Goal: Task Accomplishment & Management: Complete application form

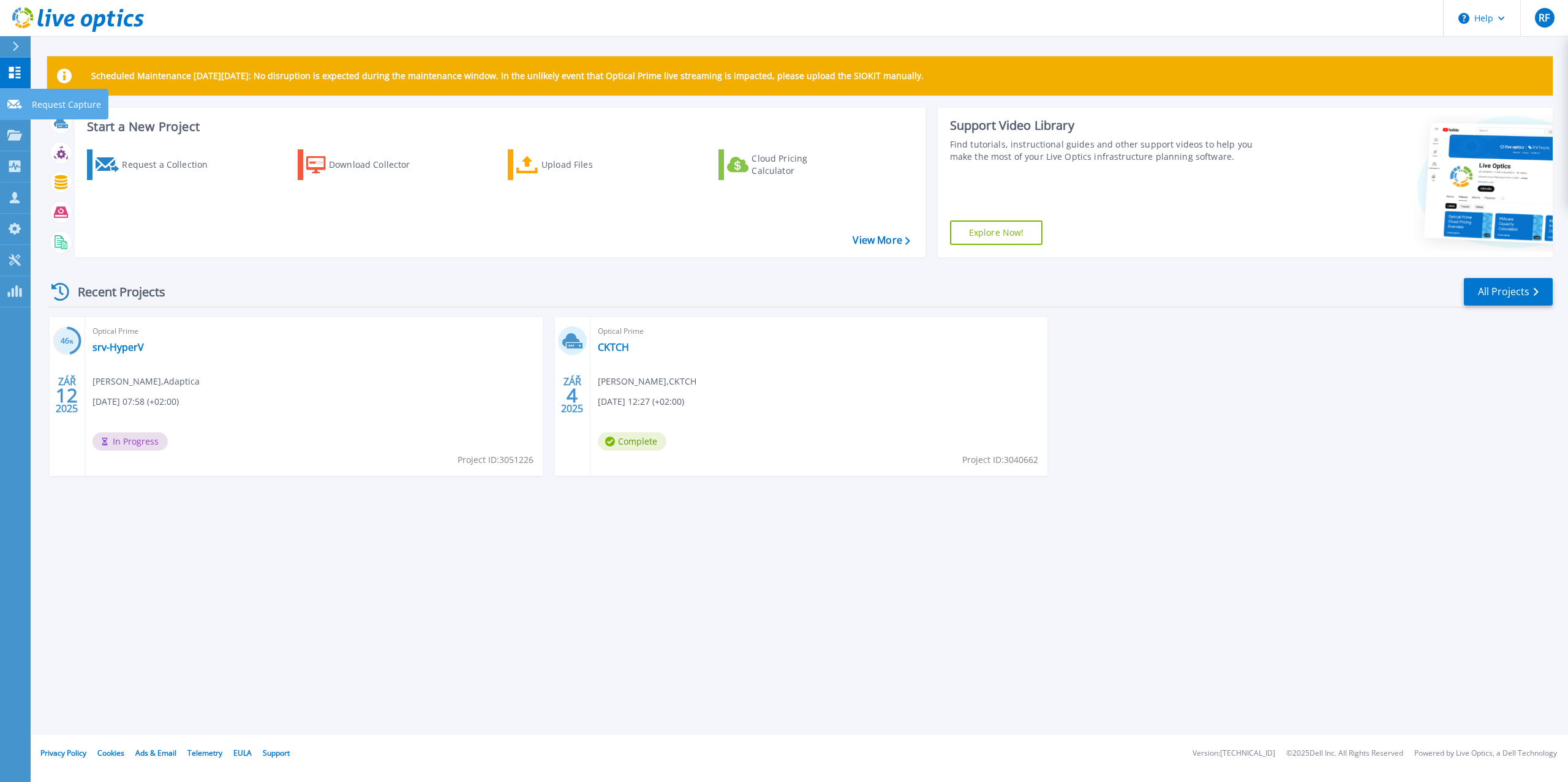
click at [57, 100] on p "Request Capture" at bounding box center [66, 105] width 69 height 32
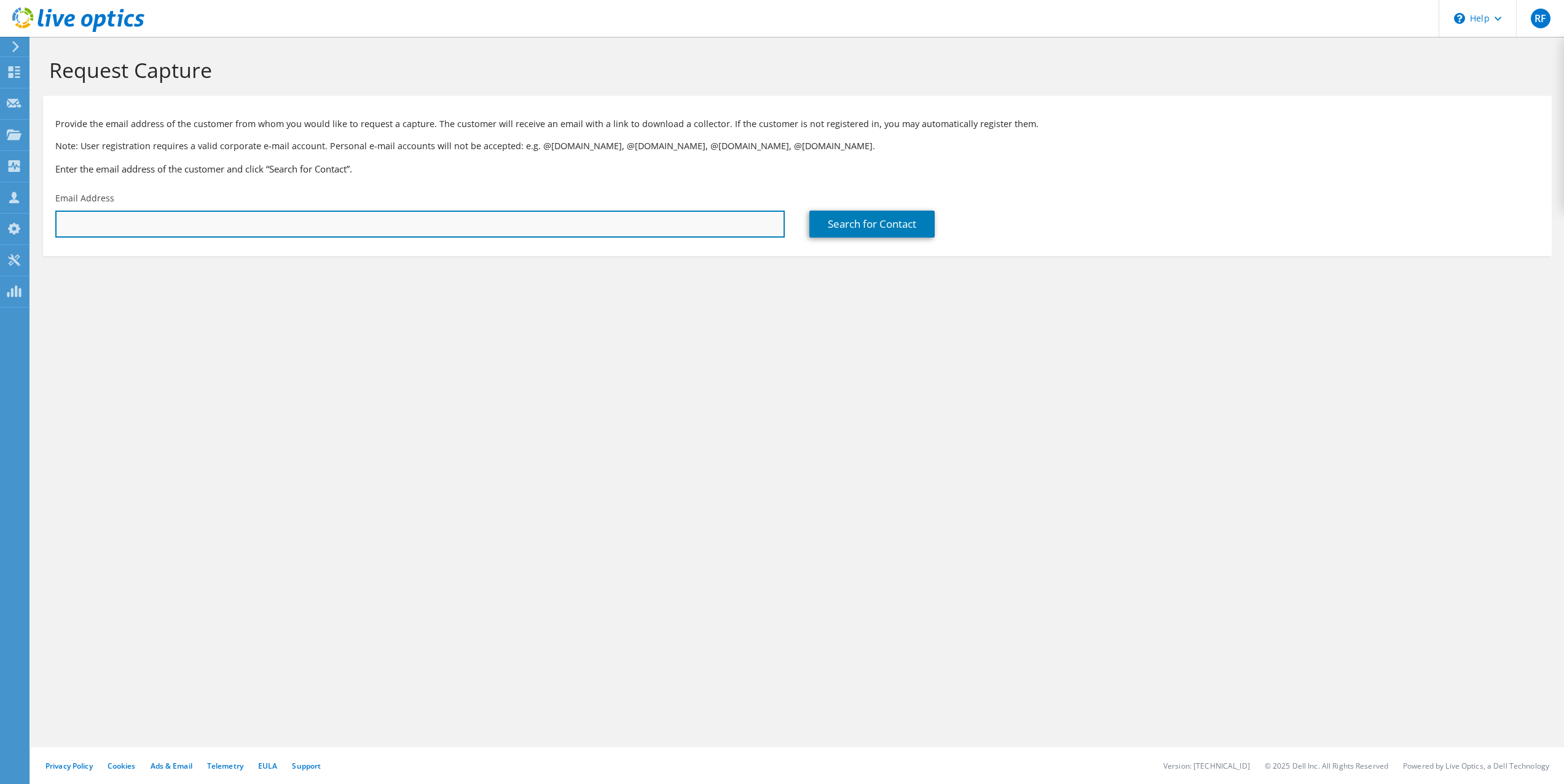
click at [528, 224] on input "text" at bounding box center [420, 224] width 730 height 27
paste input "hyanekml@modikov.cz"
type input "hyanekml@modikov.cz"
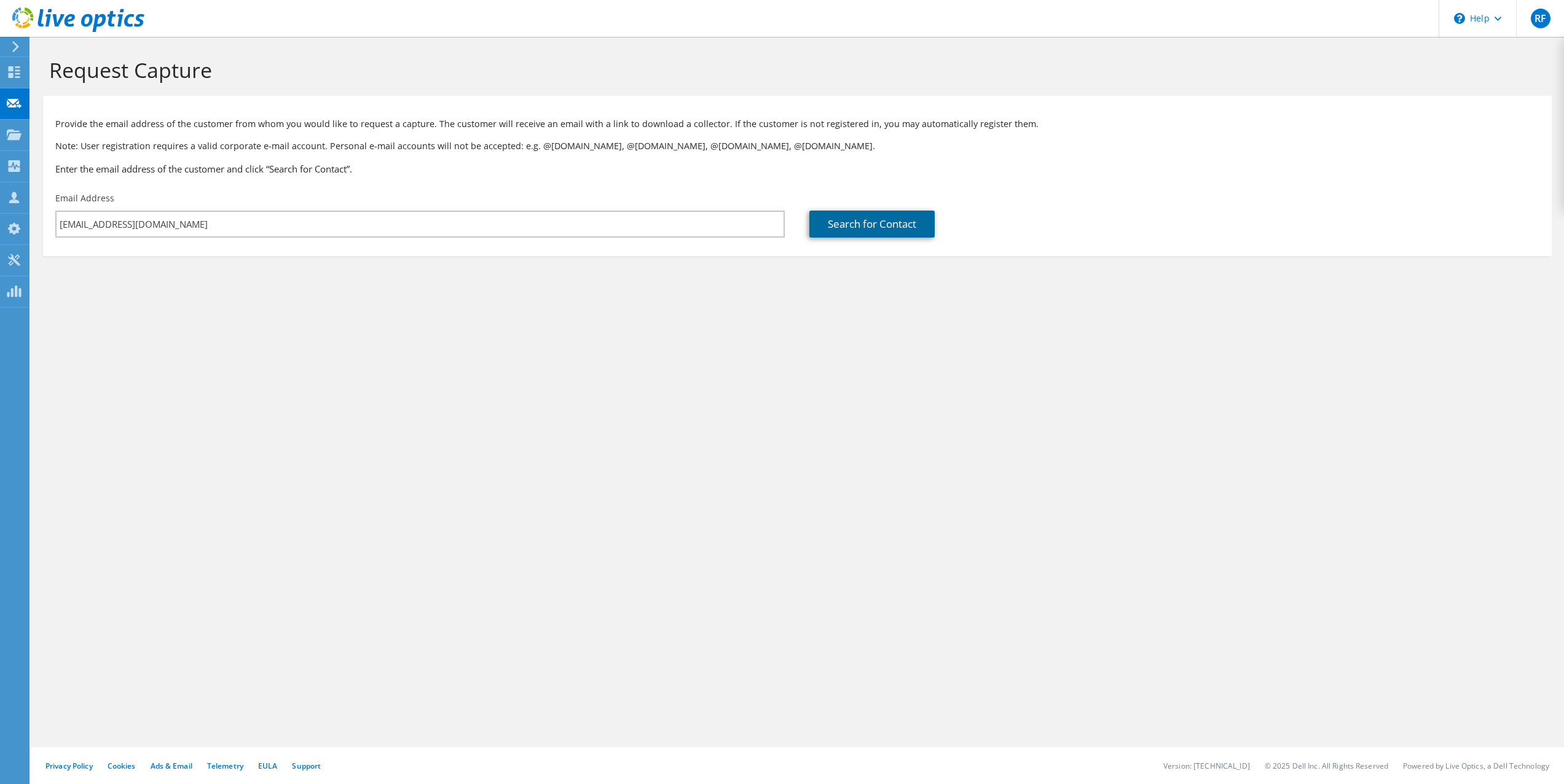
click at [871, 231] on link "Search for Contact" at bounding box center [872, 224] width 126 height 27
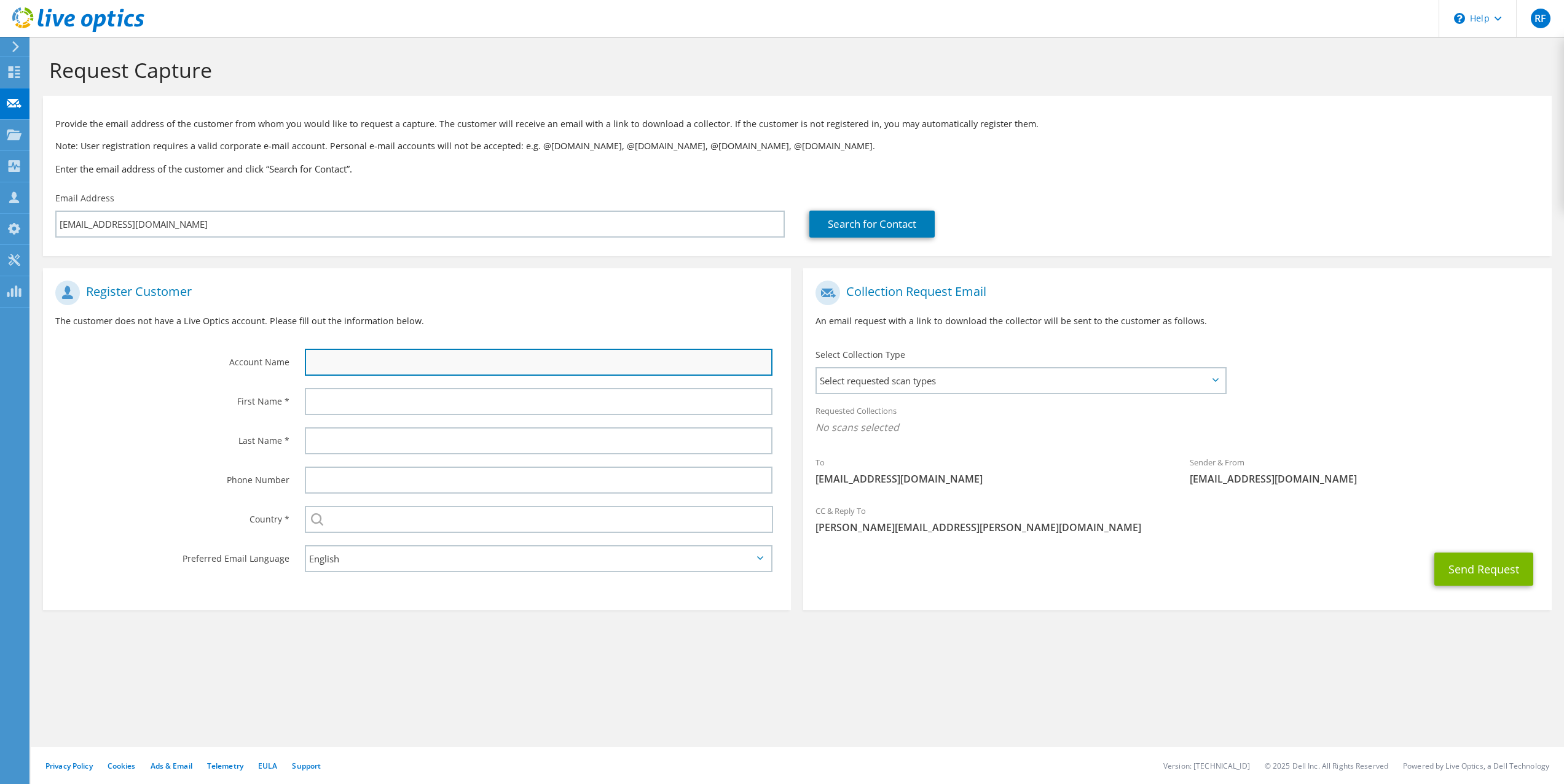
click at [404, 367] on input "text" at bounding box center [539, 362] width 468 height 27
click at [428, 361] on input "text" at bounding box center [539, 362] width 468 height 27
type input "Modikov"
click at [1226, 371] on div "Select requested scan types Server Virtualization Optical Prime AWS Nutanix SC" at bounding box center [1020, 380] width 411 height 27
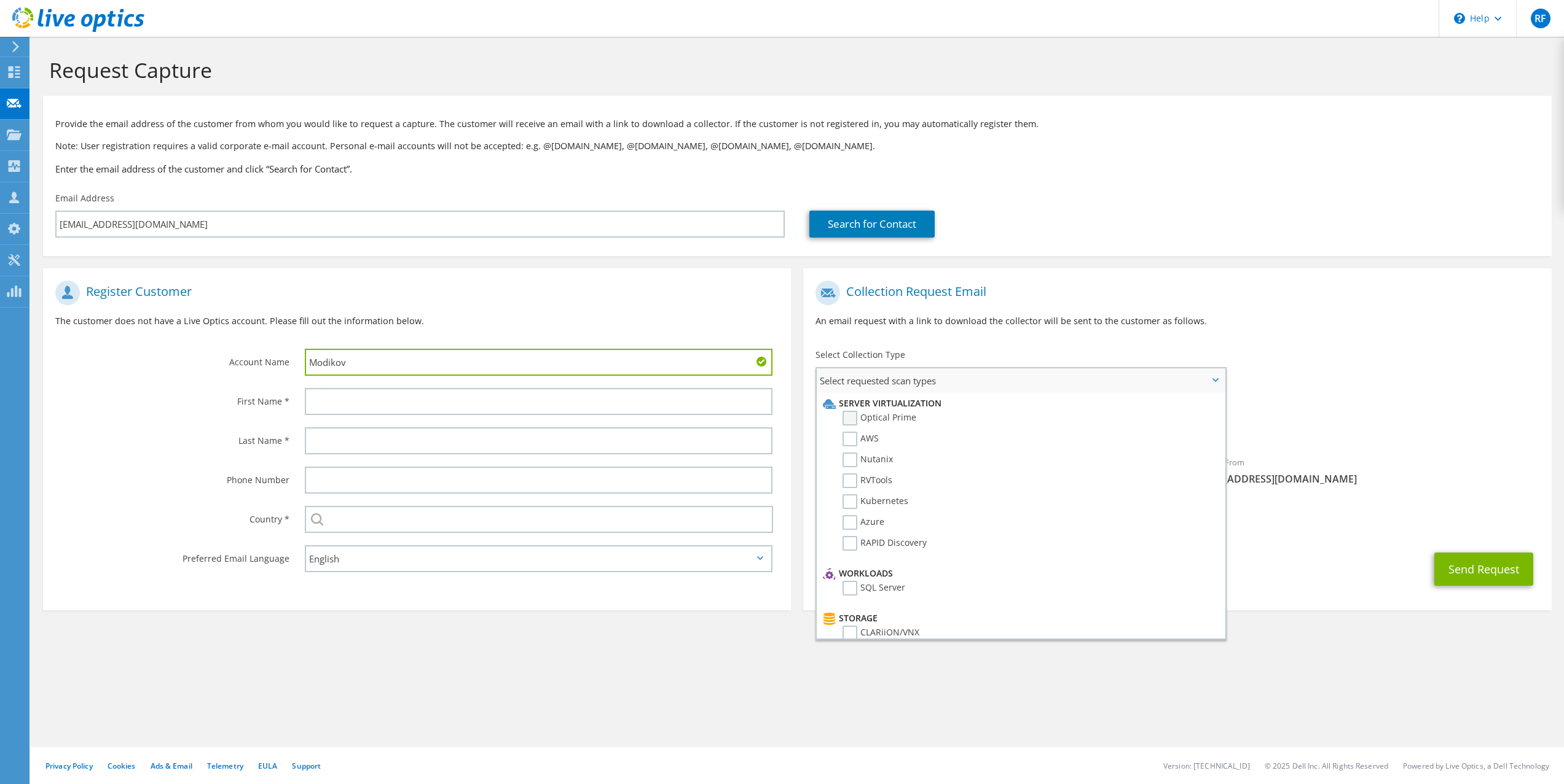
click at [852, 414] on label "Optical Prime" at bounding box center [879, 419] width 74 height 15
click at [0, 0] on input "Optical Prime" at bounding box center [0, 0] width 0 height 0
click at [1357, 396] on div "To hyanekml@modikov.cz Sender & From liveoptics@liveoptics.com" at bounding box center [1178, 388] width 748 height 227
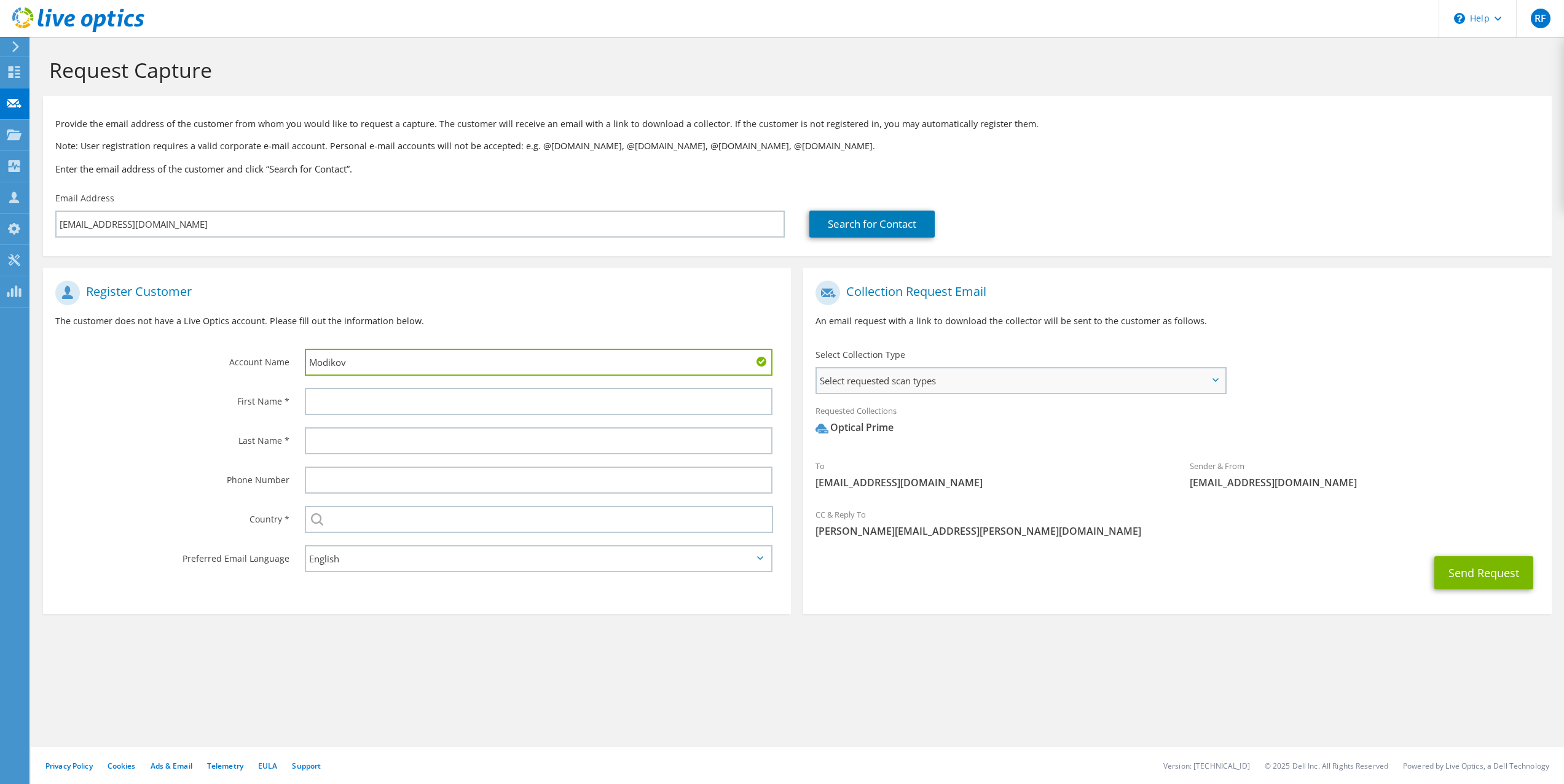
click at [1216, 384] on span "Select requested scan types" at bounding box center [1020, 381] width 407 height 25
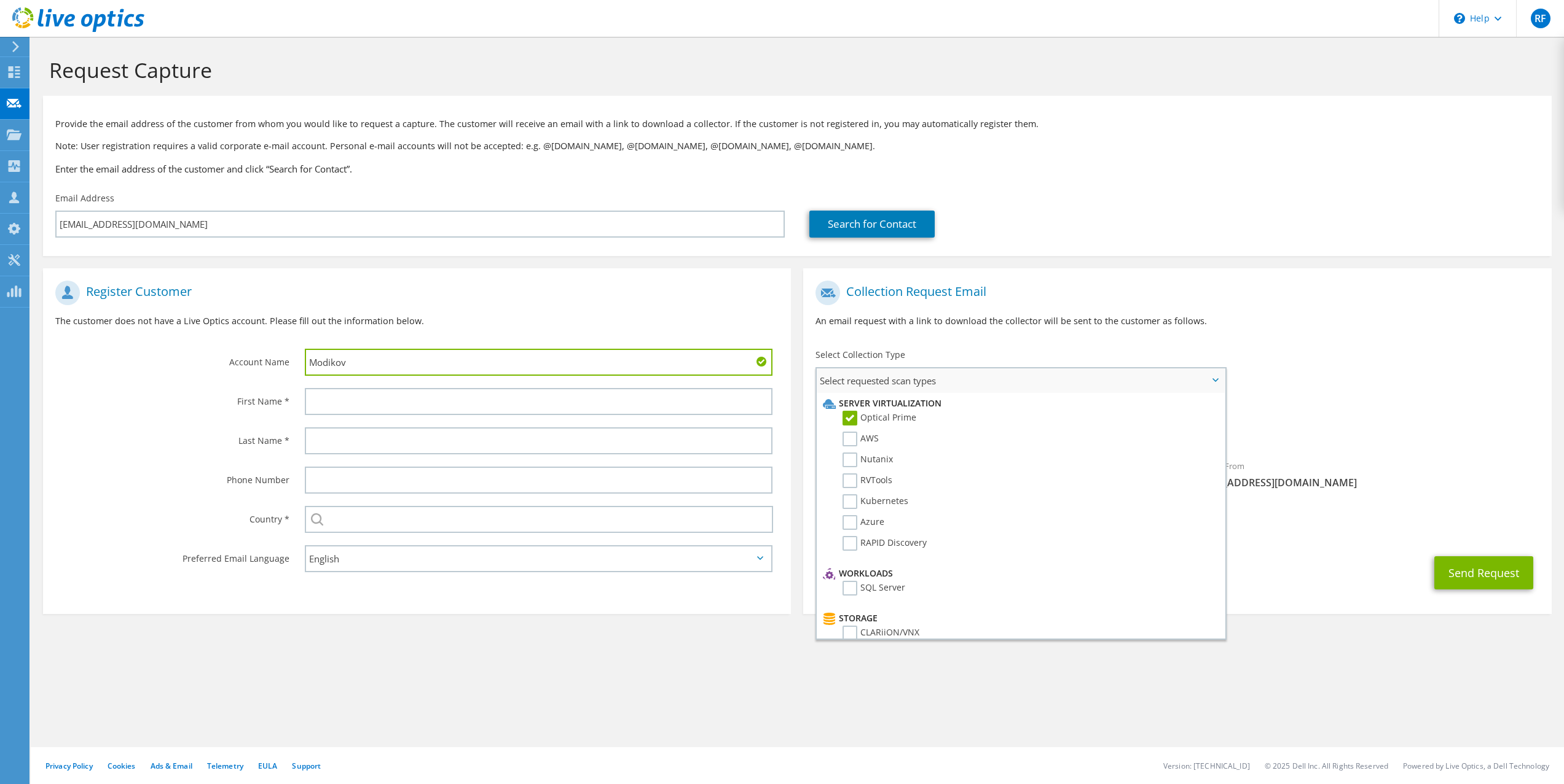
click at [1216, 384] on span "Select requested scan types" at bounding box center [1020, 381] width 407 height 25
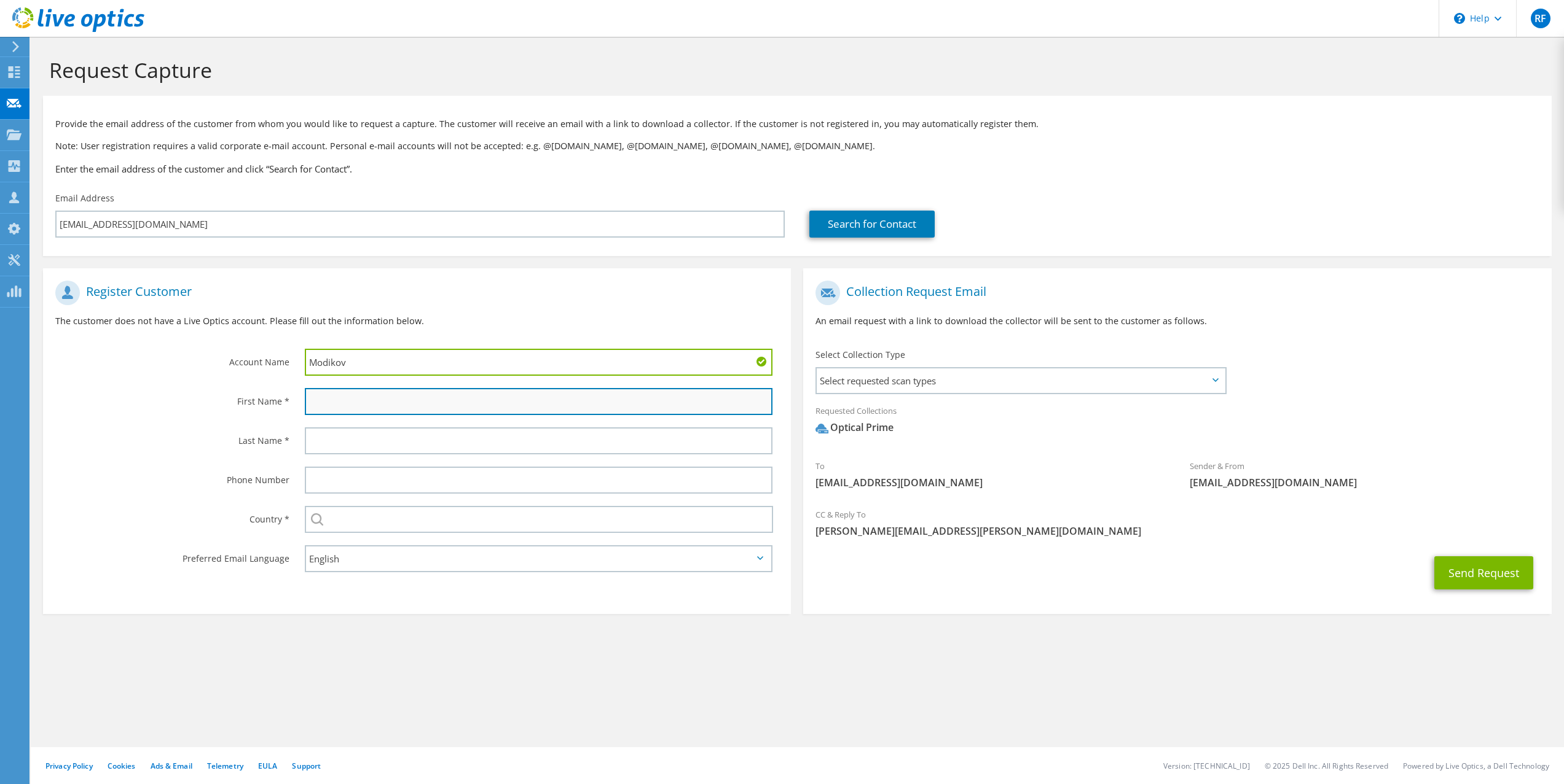
click at [356, 404] on input "text" at bounding box center [539, 401] width 468 height 27
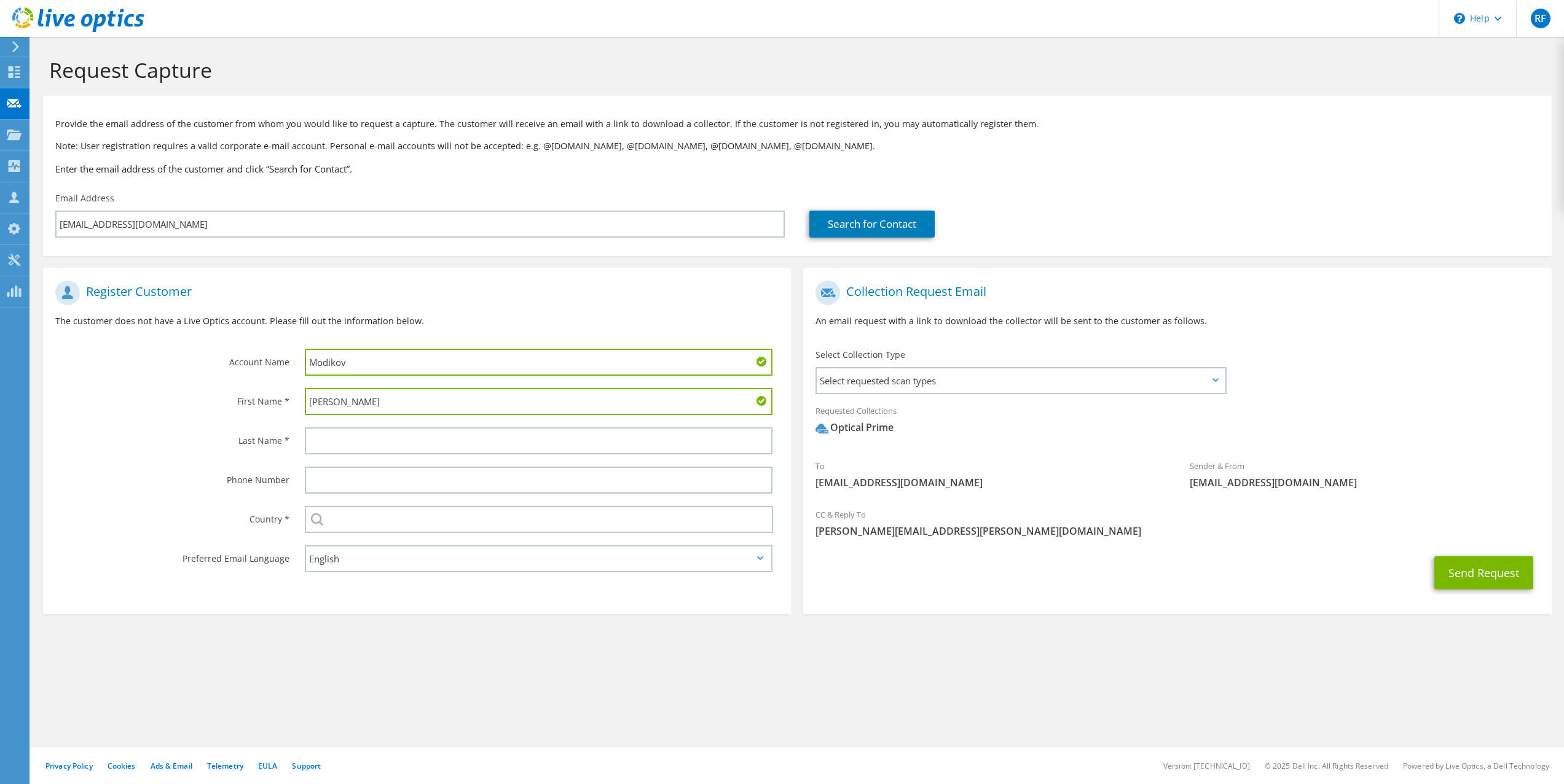
type input "František"
type input "Hyánek"
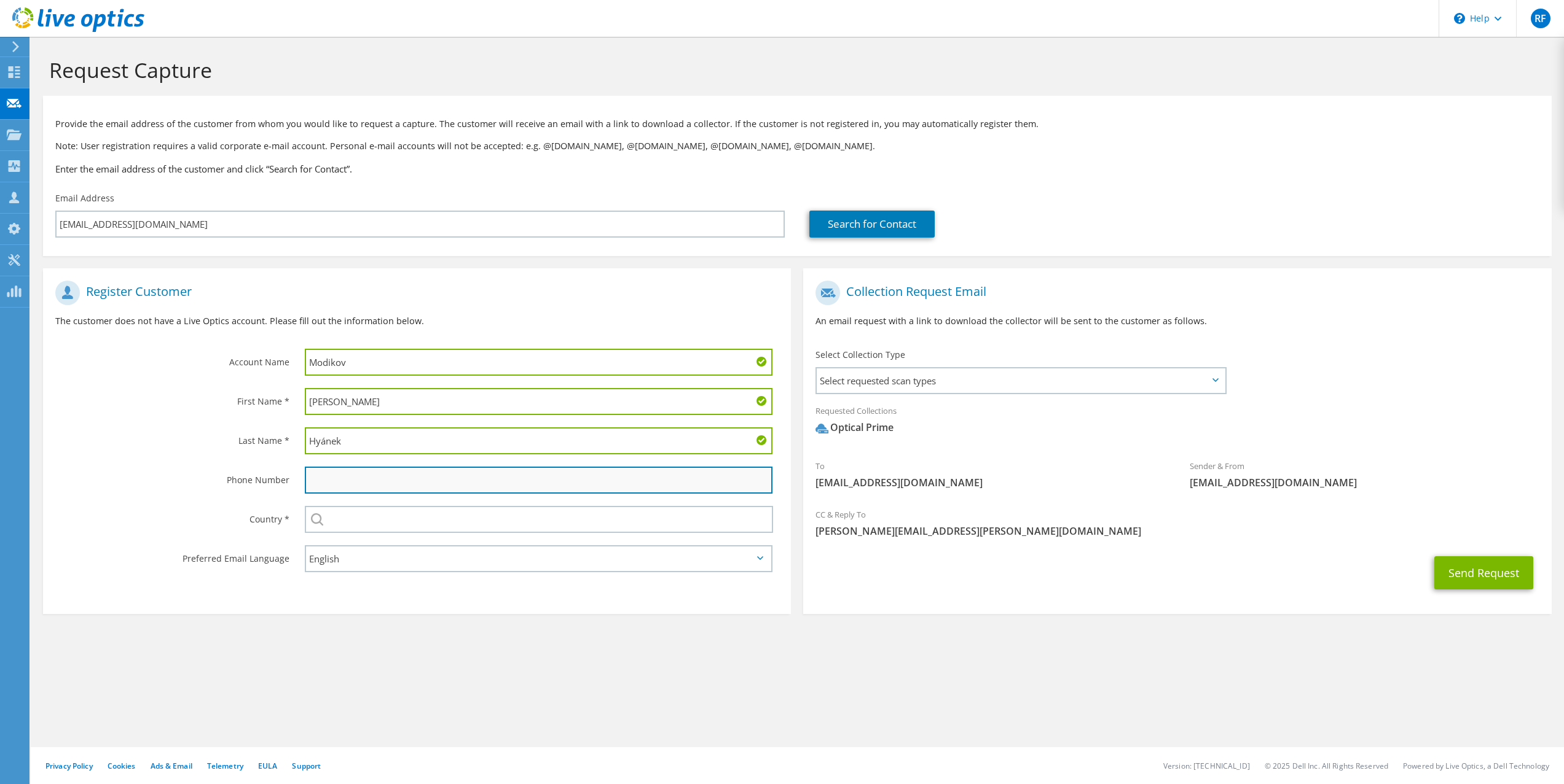
click at [381, 480] on input "text" at bounding box center [539, 480] width 468 height 27
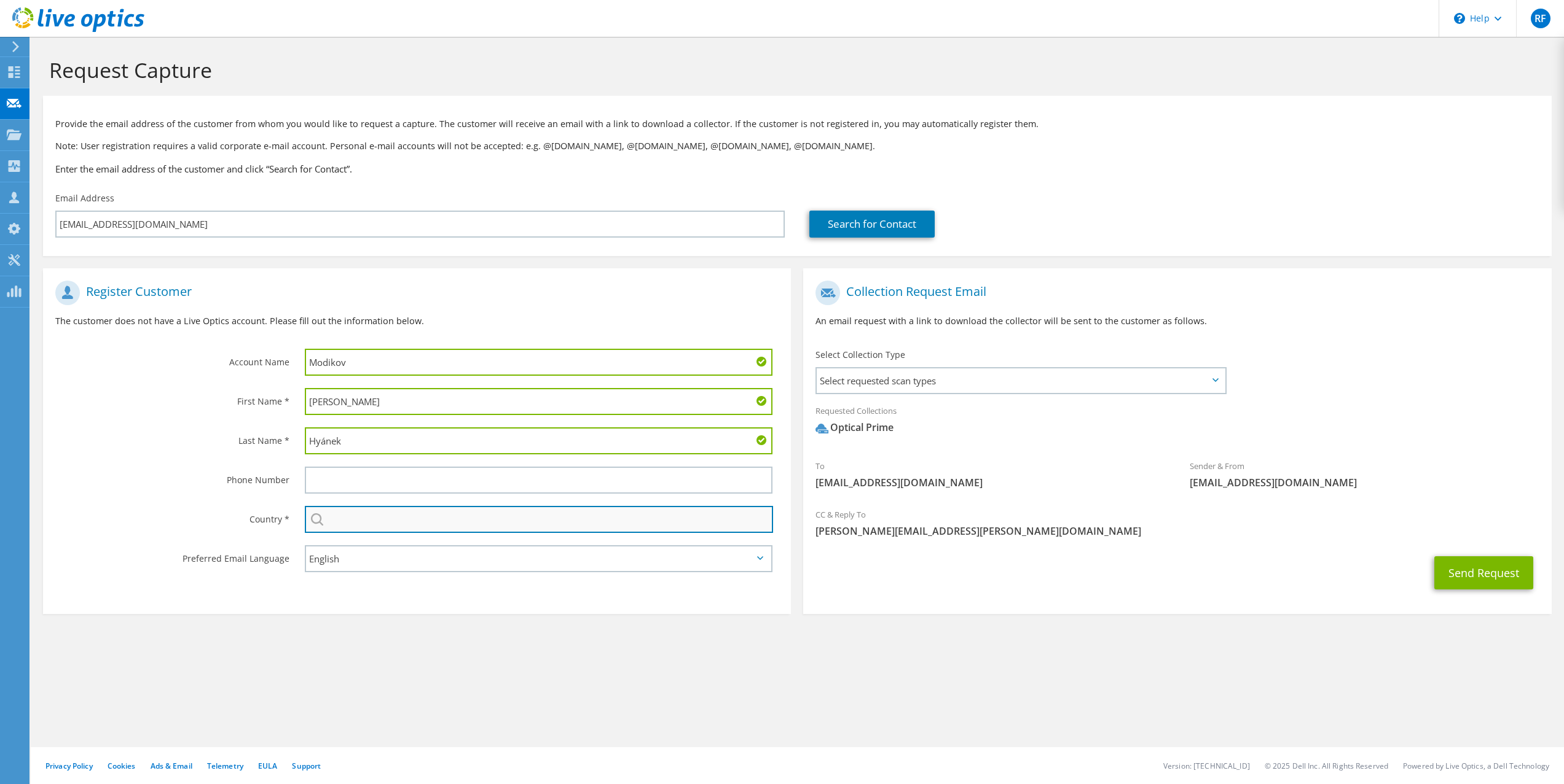
click at [371, 525] on input "text" at bounding box center [539, 519] width 469 height 27
click at [365, 538] on li "Czech Republic" at bounding box center [540, 542] width 468 height 17
type input "Czech Republic"
click at [932, 646] on section "Request Capture Provide the email address of the customer from whom you would l…" at bounding box center [797, 356] width 1533 height 639
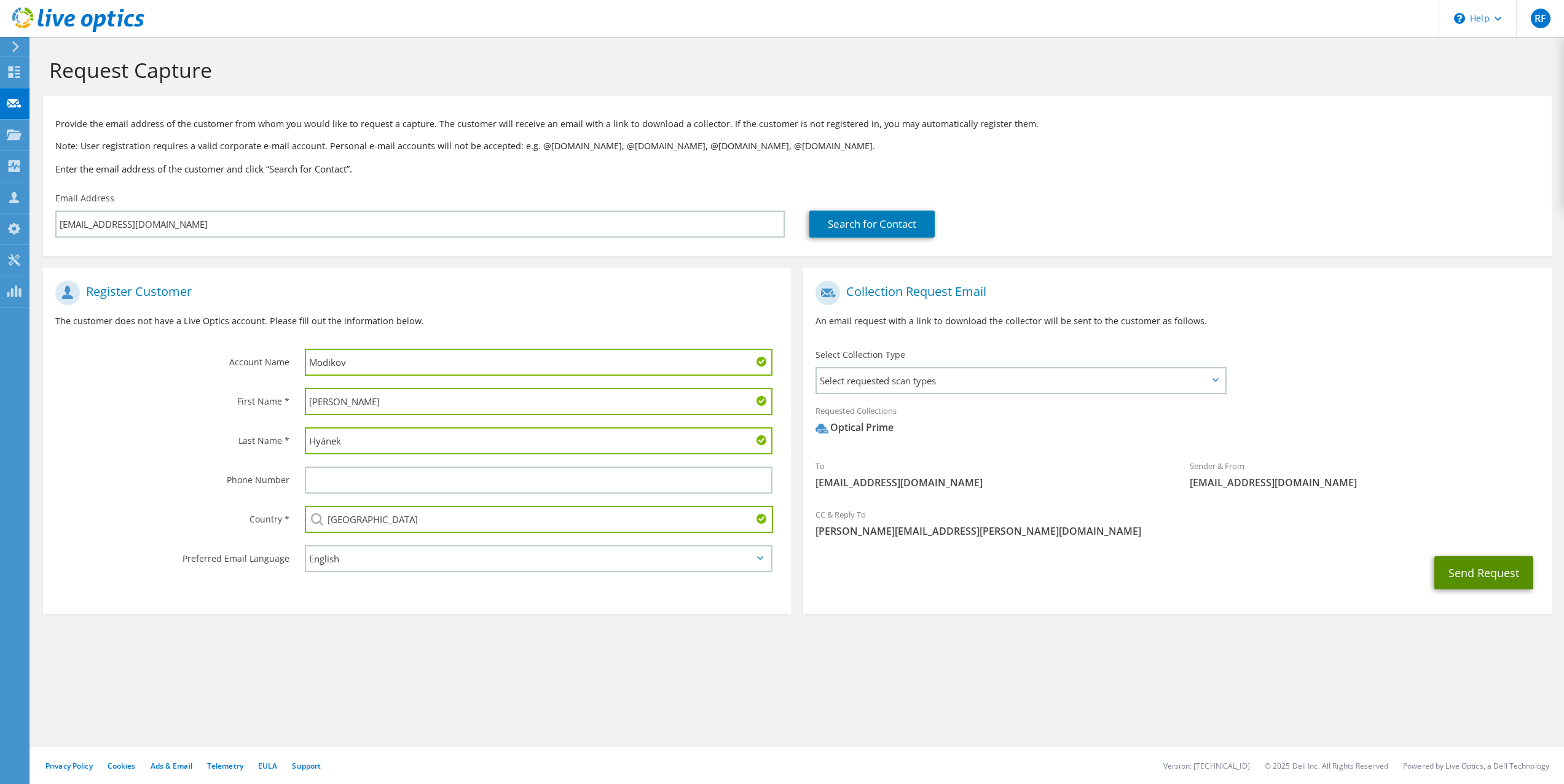
click at [1483, 568] on button "Send Request" at bounding box center [1483, 573] width 99 height 33
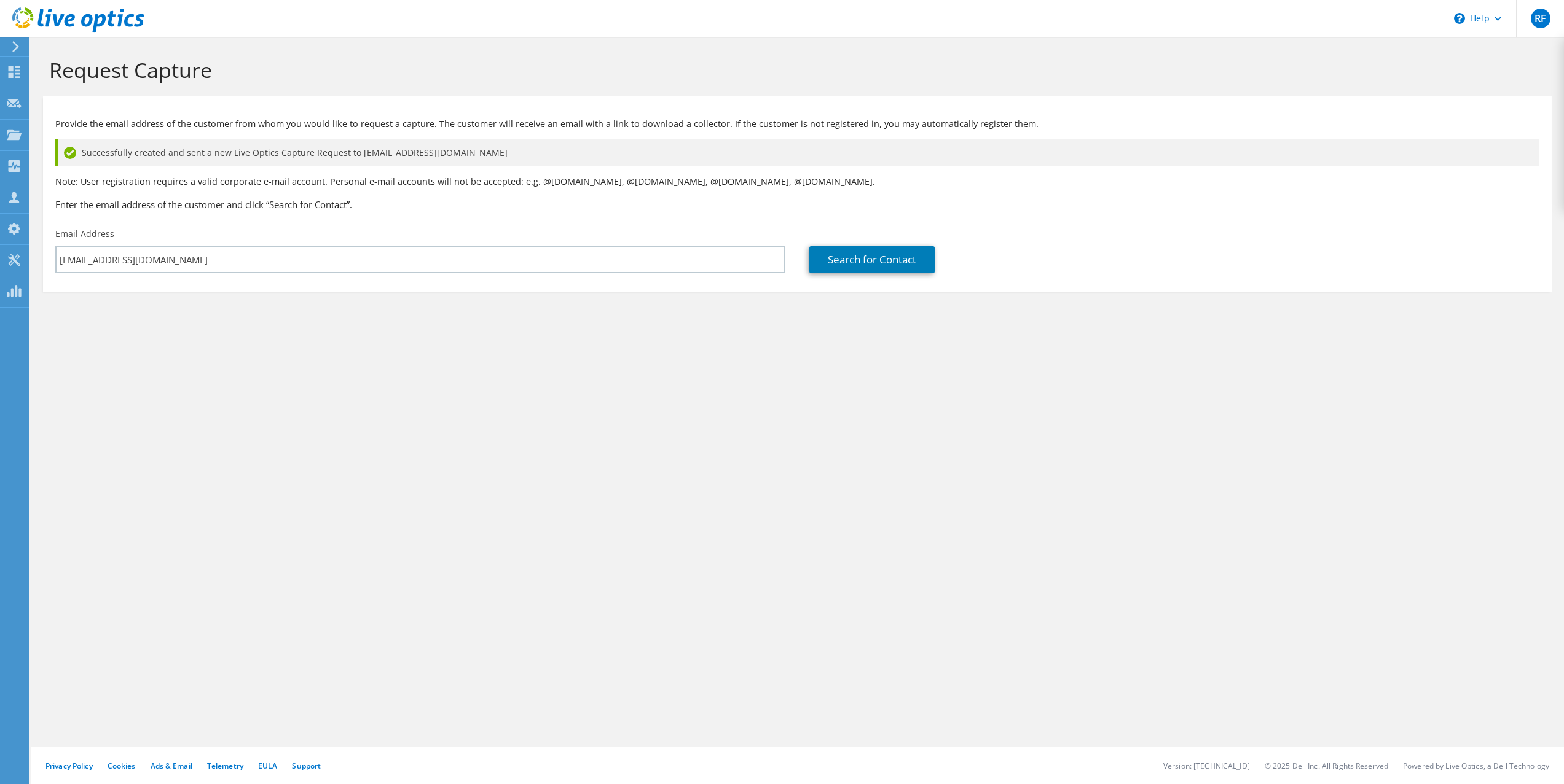
drag, startPoint x: 423, startPoint y: 433, endPoint x: 382, endPoint y: 423, distance: 42.2
click at [421, 433] on div "Request Capture Provide the email address of the customer from whom you would l…" at bounding box center [797, 410] width 1533 height 747
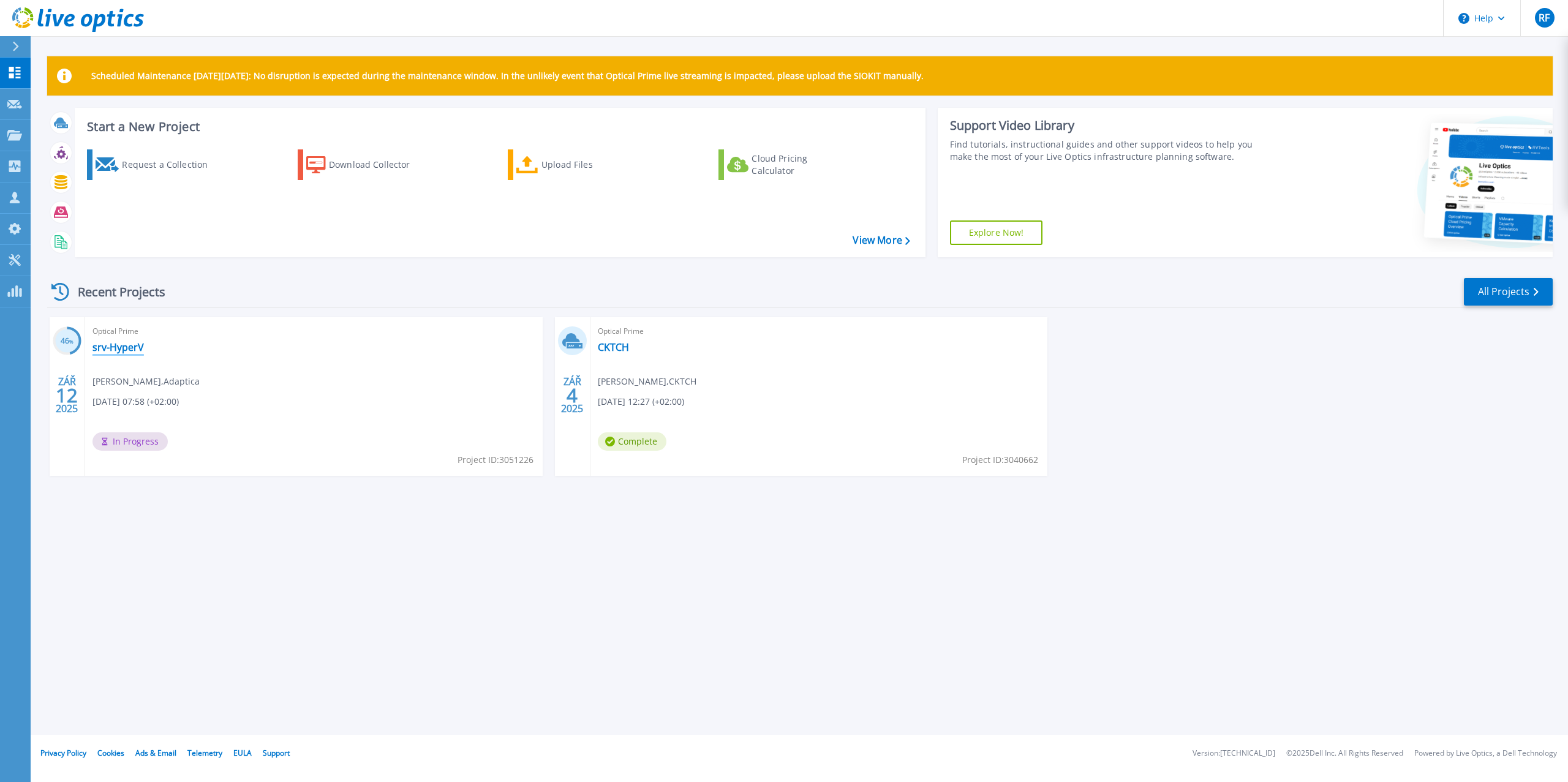
click at [112, 349] on link "srv-HyperV" at bounding box center [118, 347] width 51 height 12
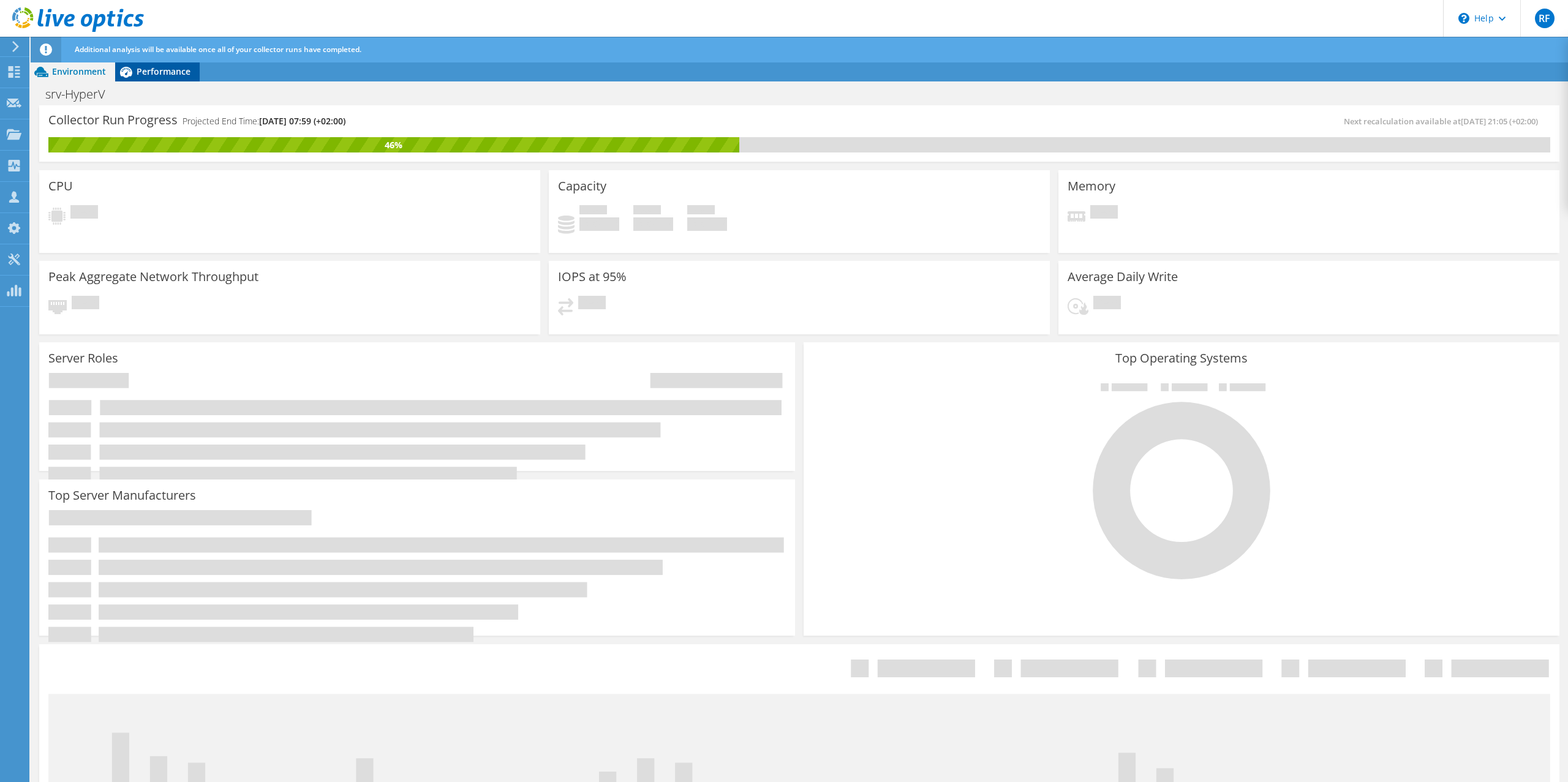
click at [180, 69] on span "Performance" at bounding box center [164, 71] width 54 height 12
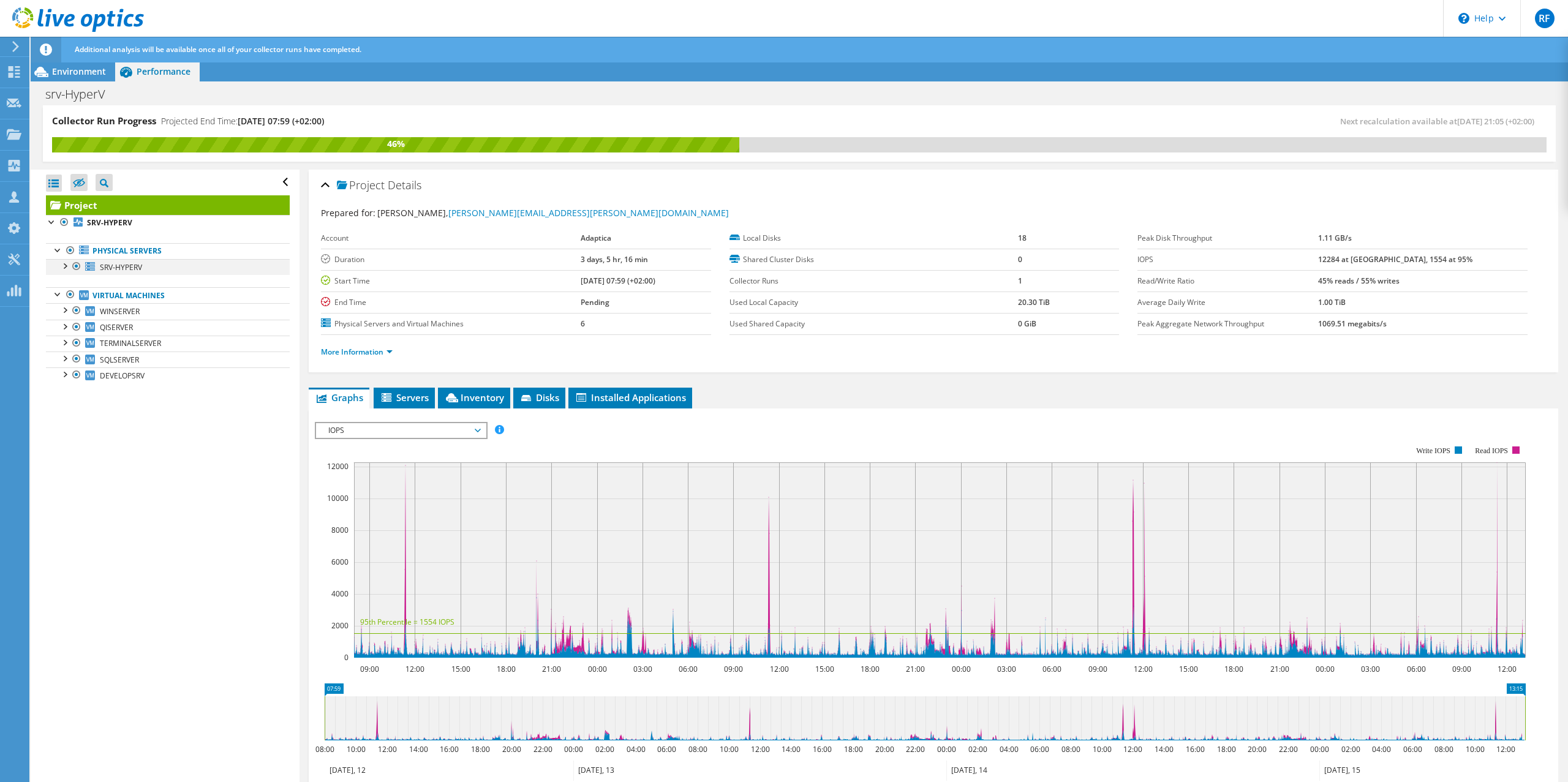
click at [64, 268] on div at bounding box center [64, 265] width 12 height 12
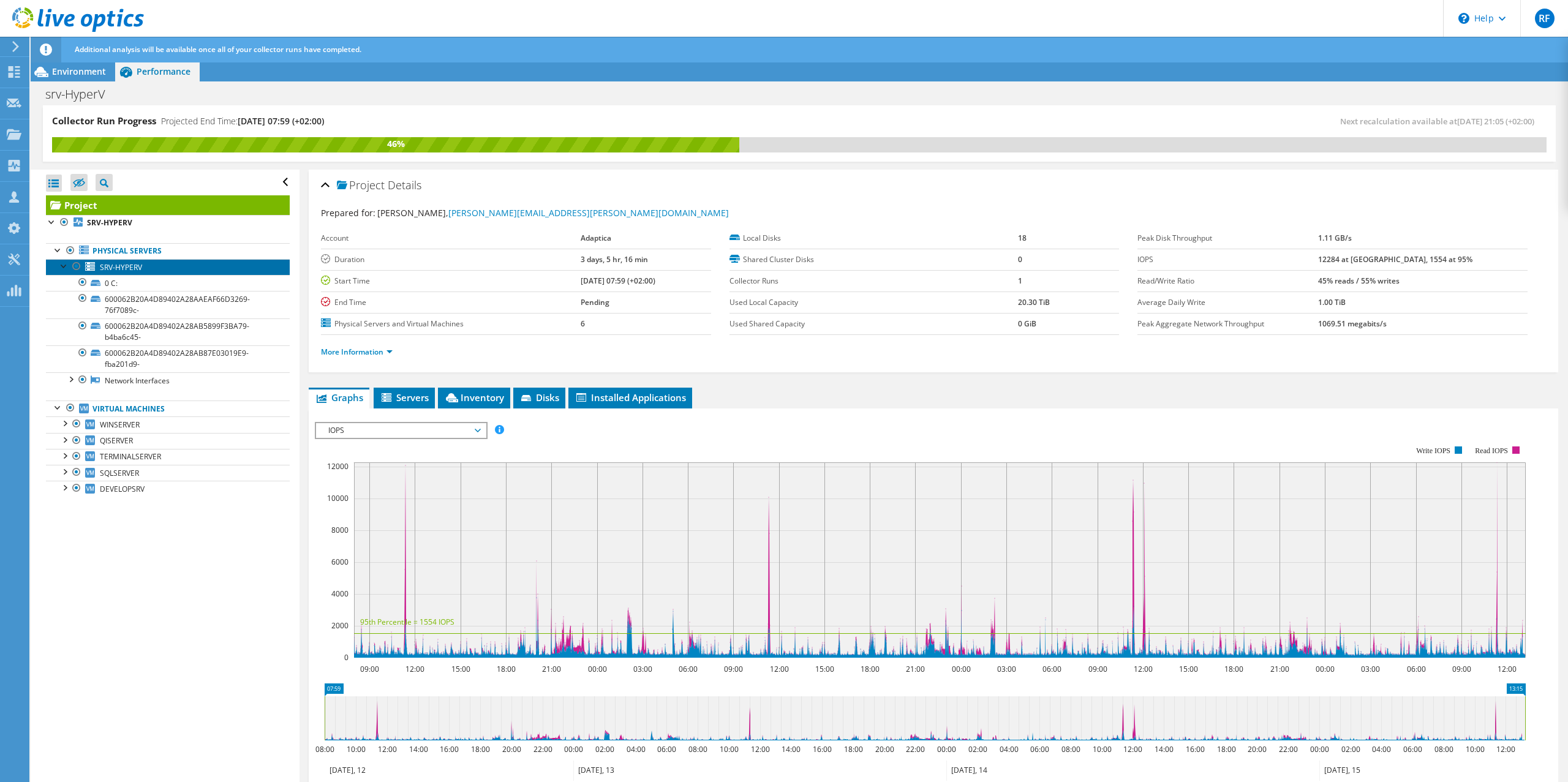
click at [118, 267] on span "SRV-HYPERV" at bounding box center [120, 267] width 42 height 11
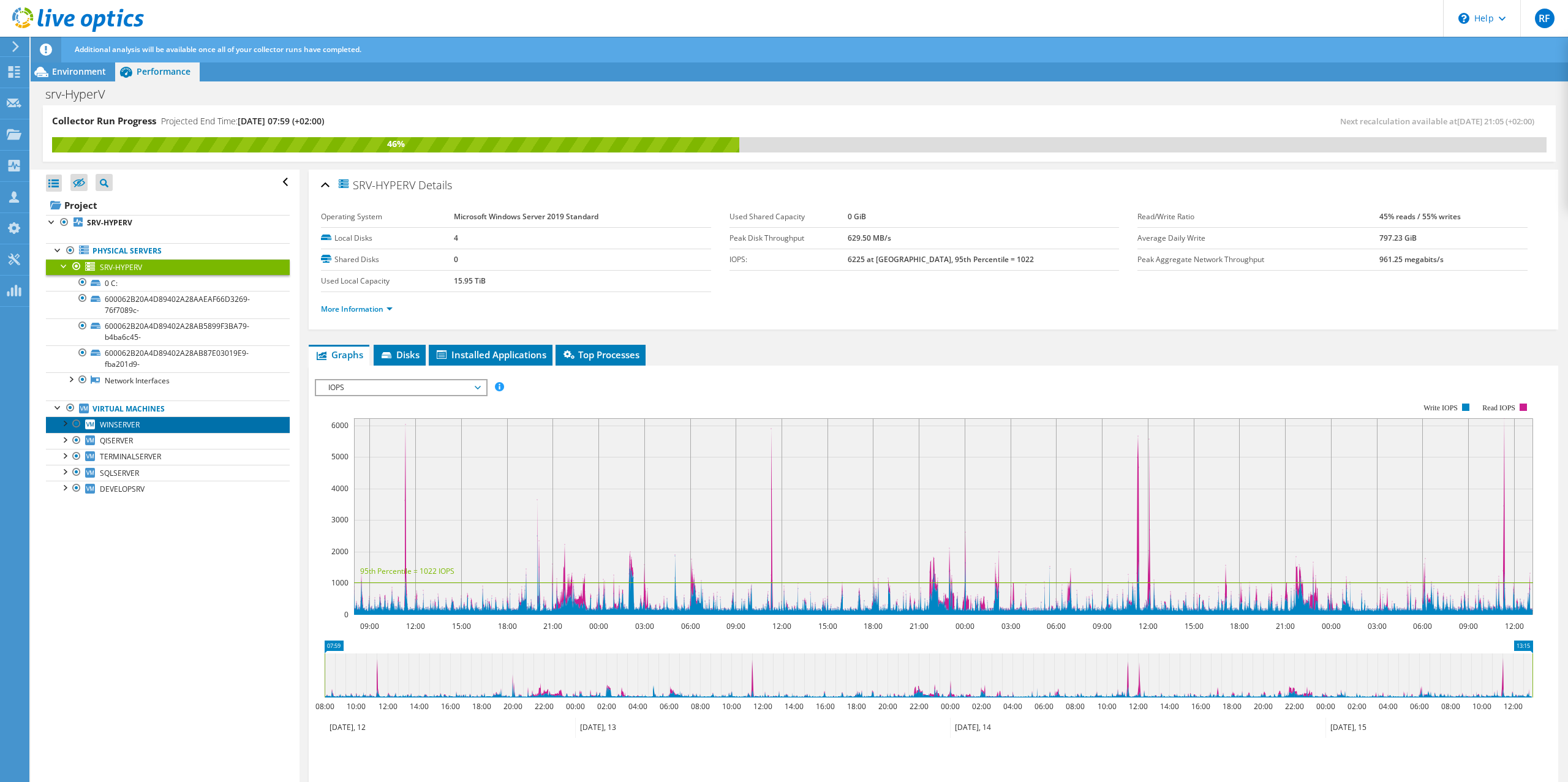
click at [114, 426] on span "WINSERVER" at bounding box center [120, 425] width 40 height 11
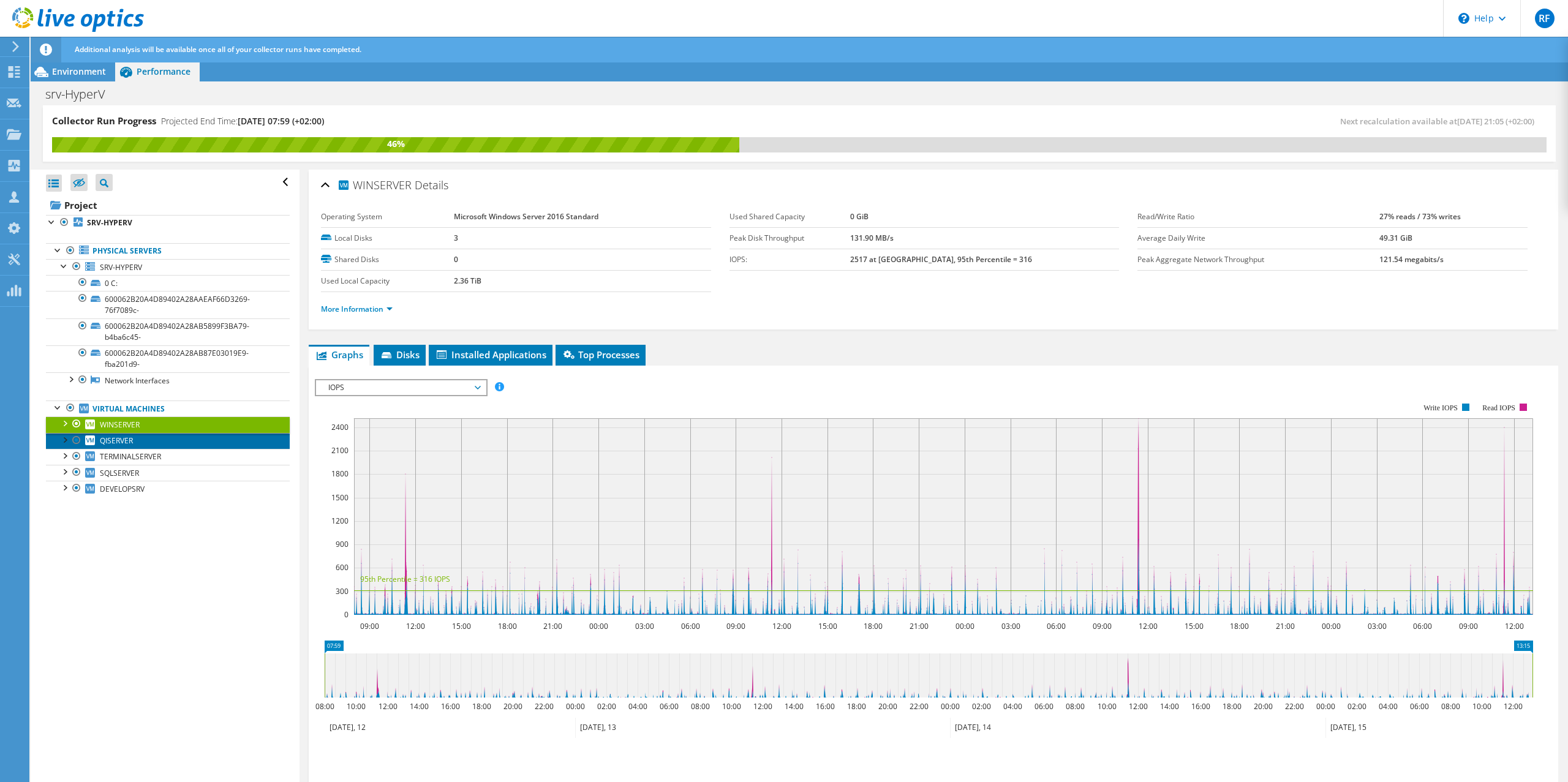
click at [120, 442] on span "QISERVER" at bounding box center [116, 441] width 33 height 11
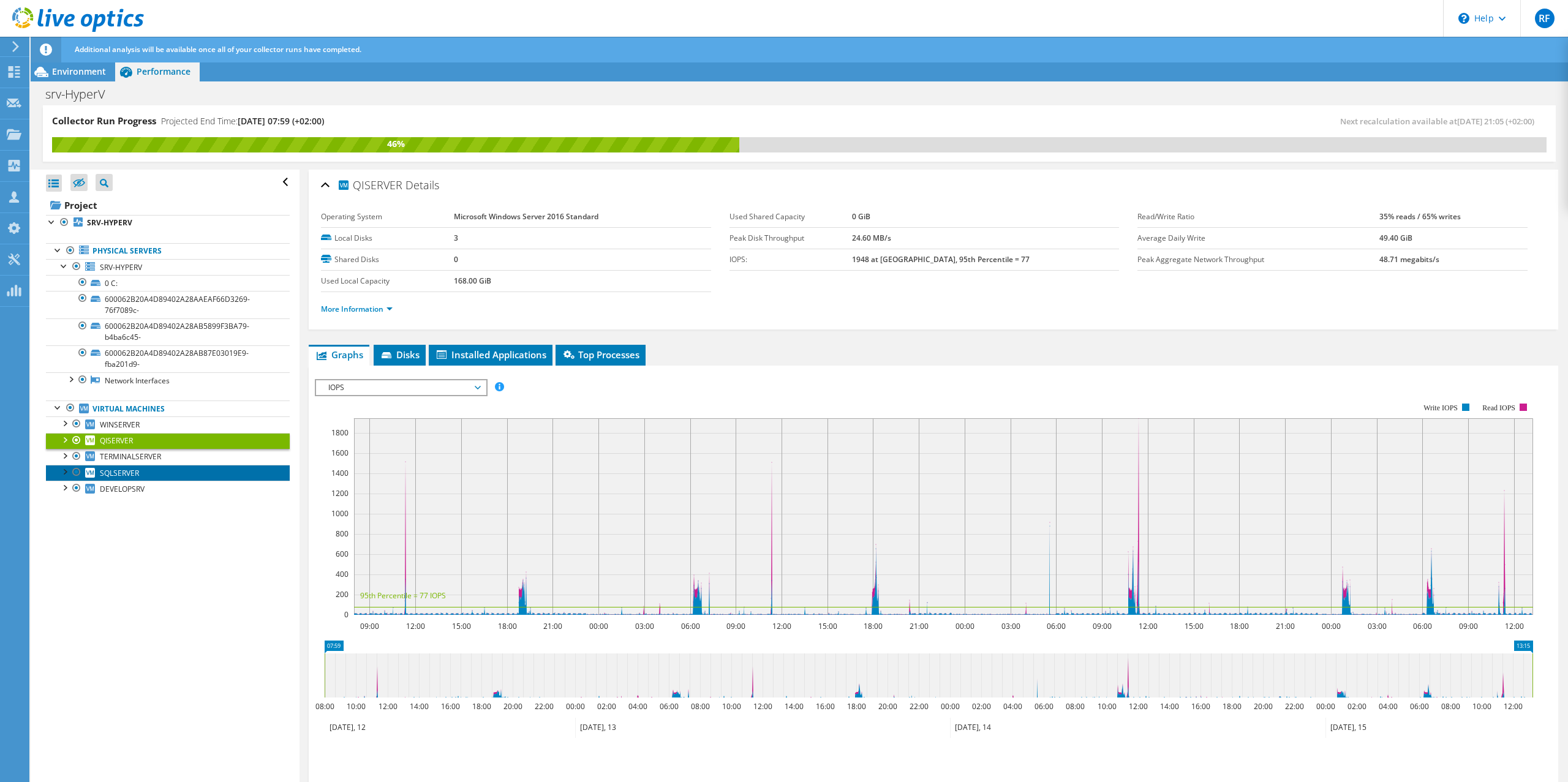
click at [119, 475] on span "SQLSERVER" at bounding box center [119, 473] width 39 height 11
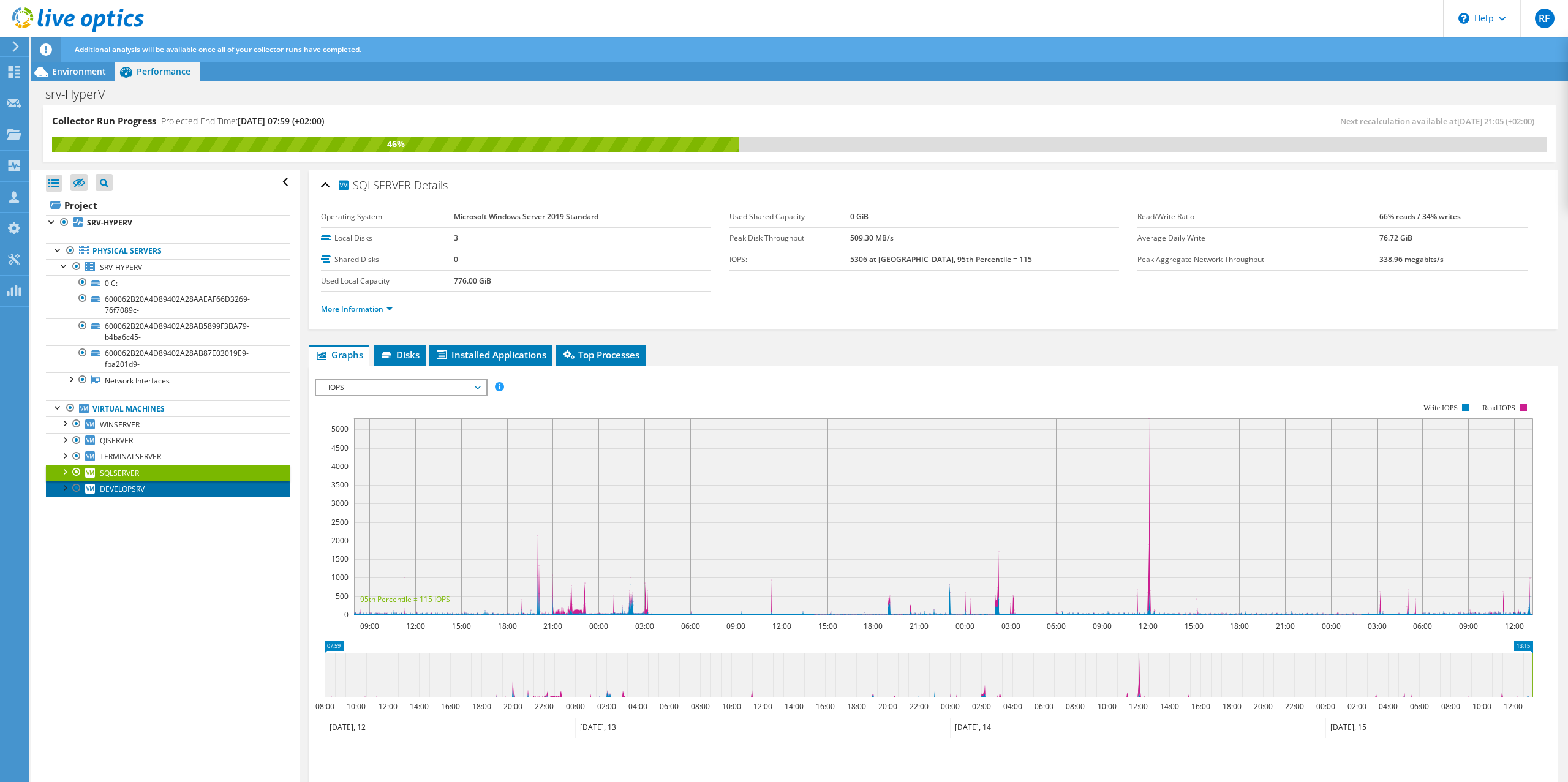
click at [124, 489] on span "DEVELOPSRV" at bounding box center [122, 489] width 45 height 11
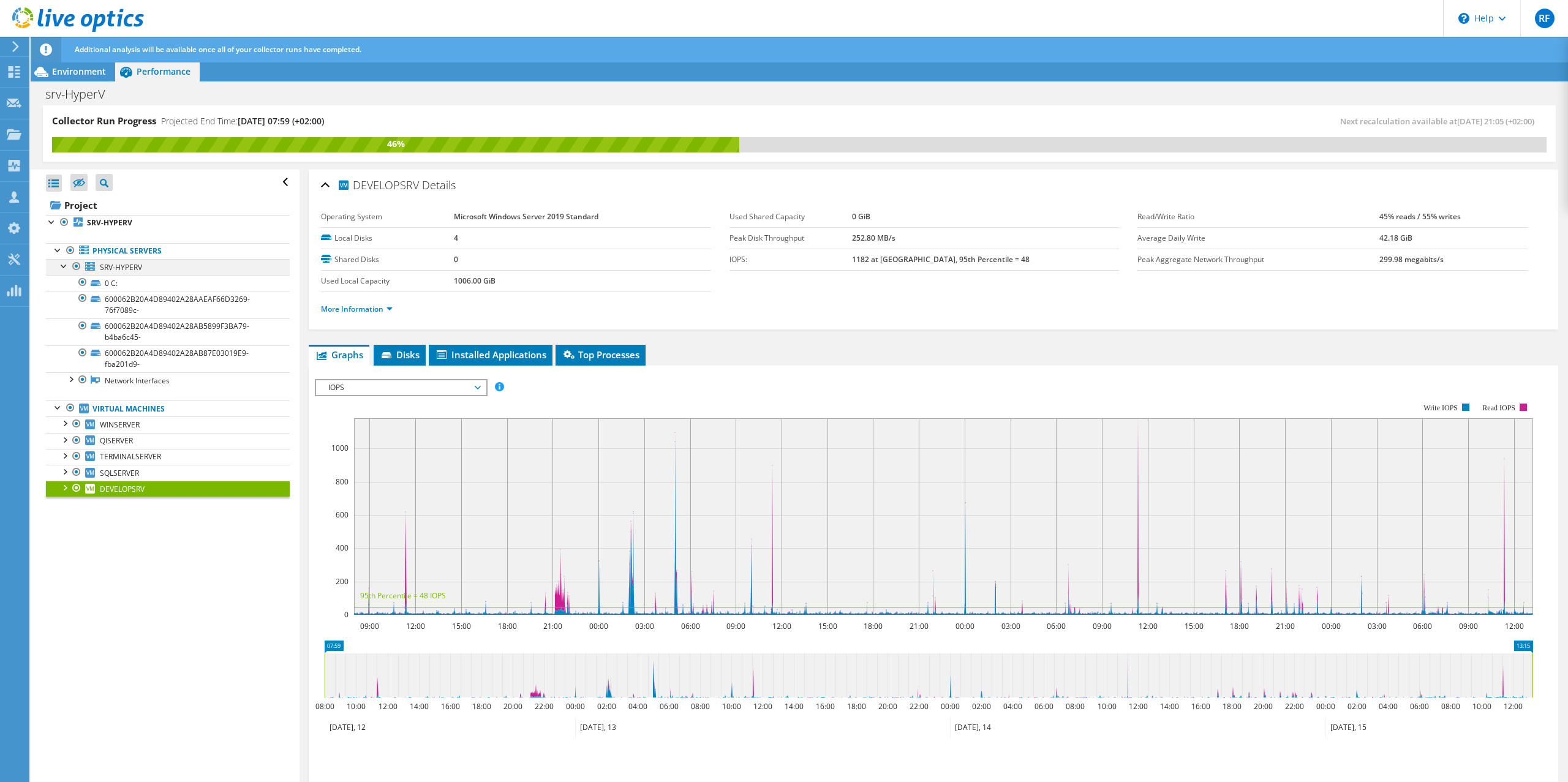
click at [64, 267] on div at bounding box center [64, 265] width 12 height 12
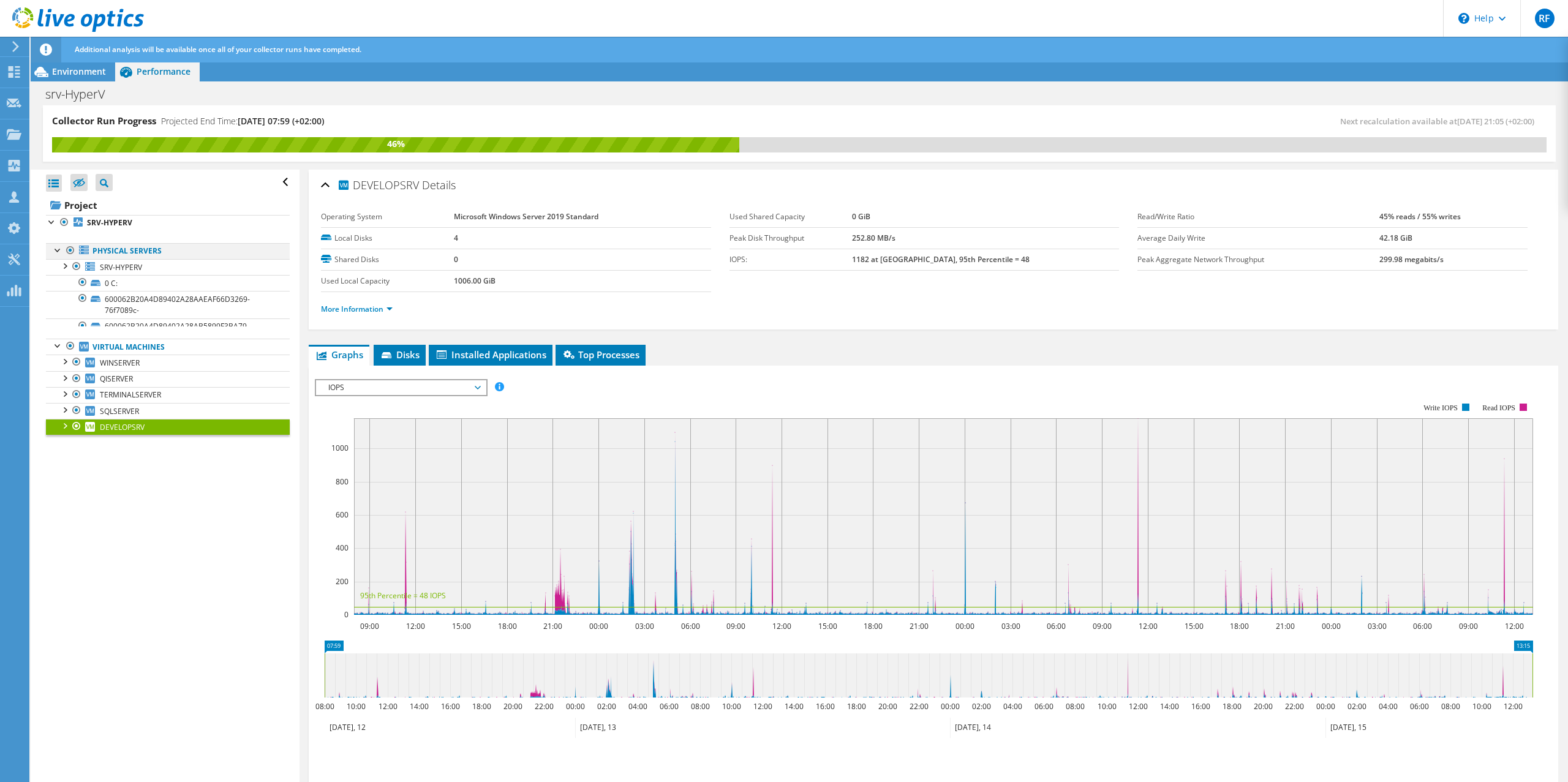
click at [57, 251] on div at bounding box center [58, 249] width 12 height 12
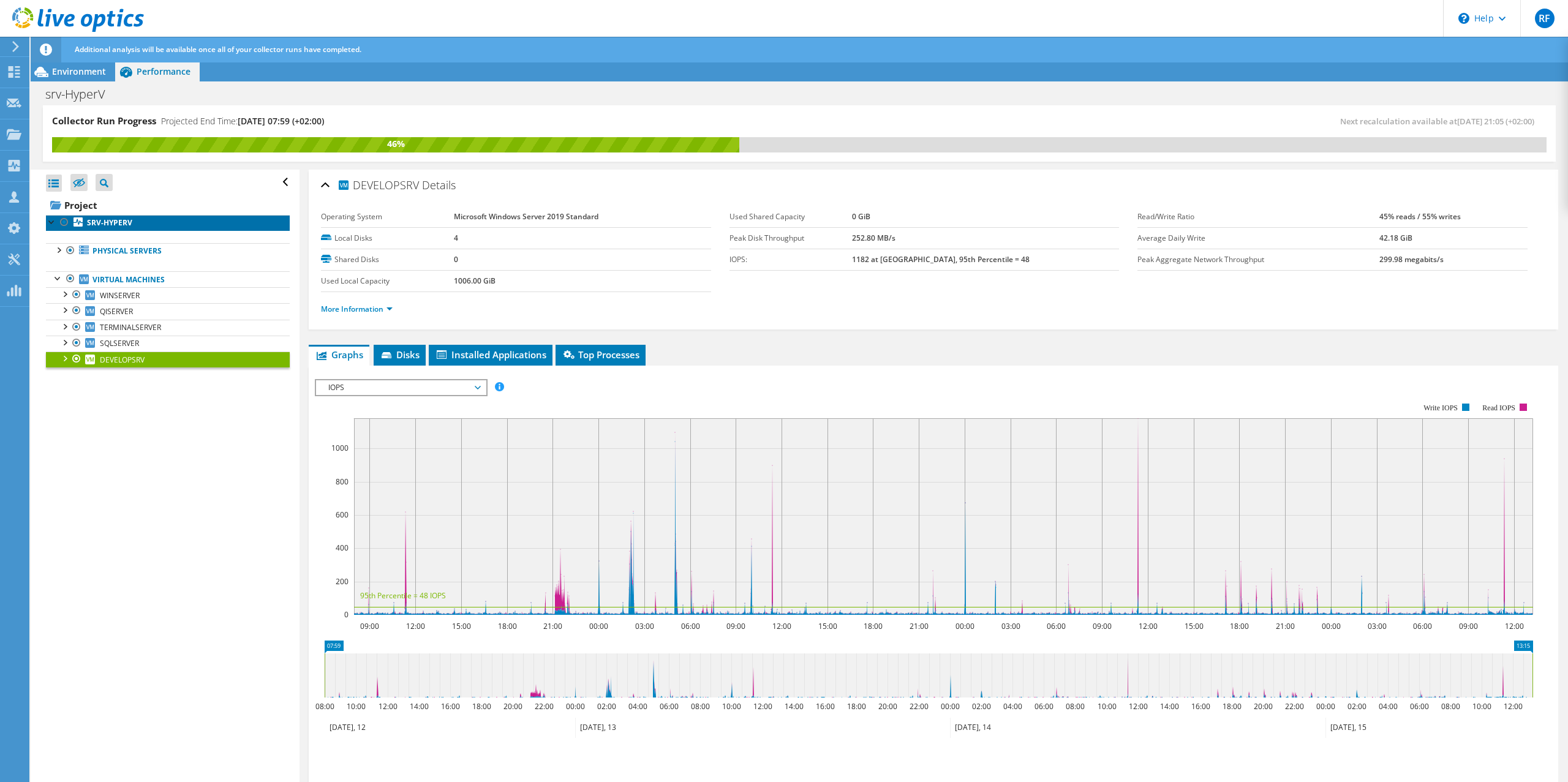
click at [123, 225] on b "SRV-HYPERV" at bounding box center [110, 222] width 46 height 11
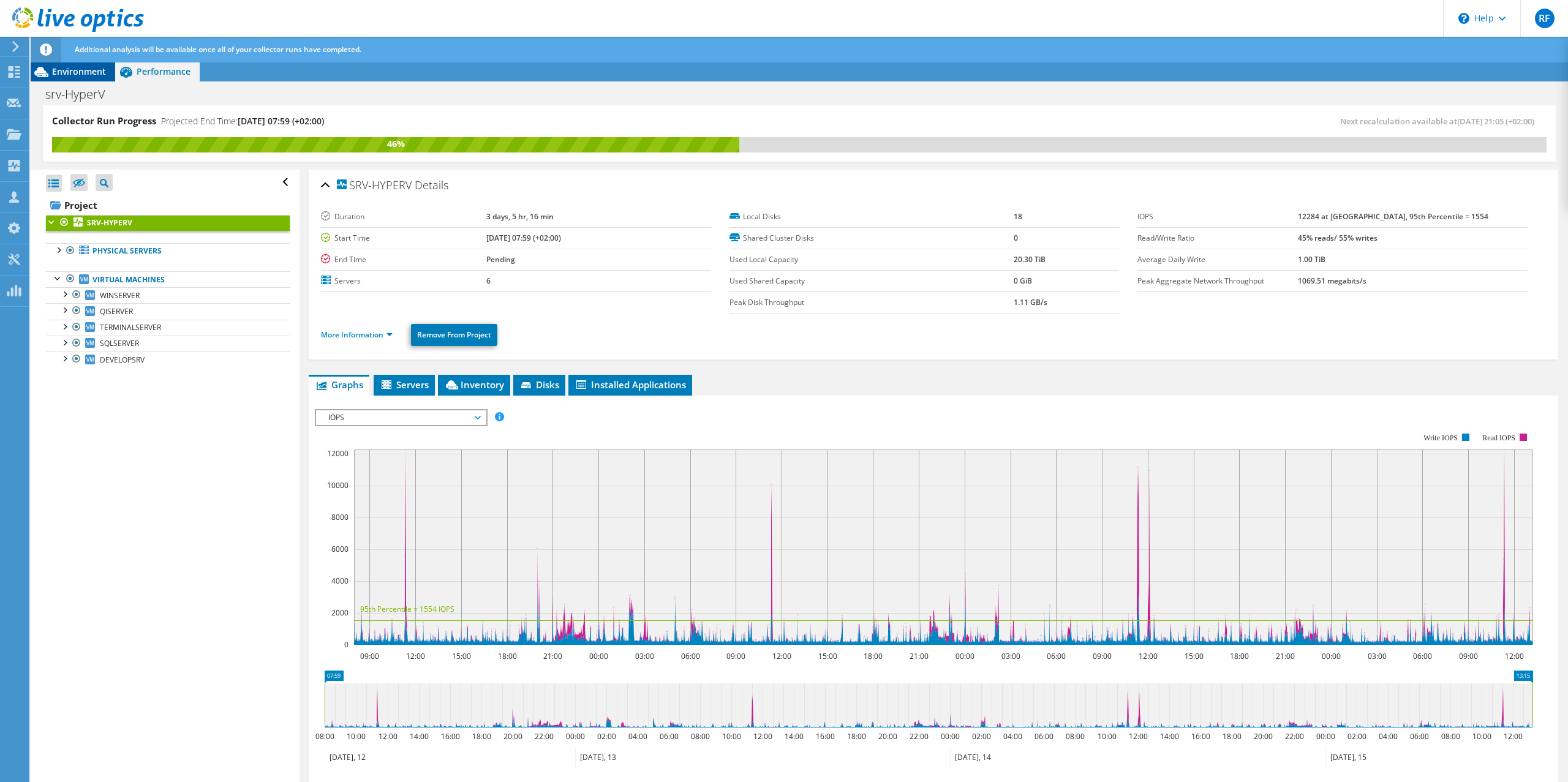
click at [70, 76] on span "Environment" at bounding box center [79, 71] width 54 height 12
